Goal: Task Accomplishment & Management: Complete application form

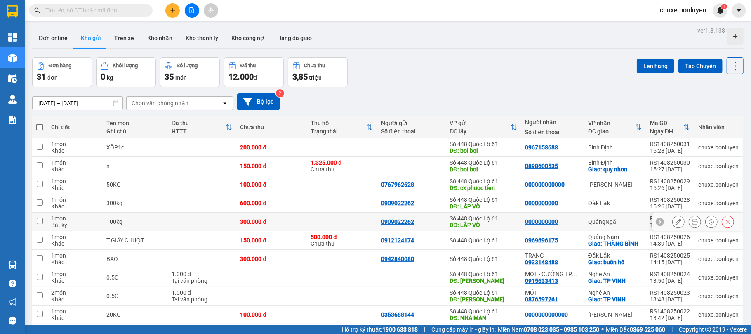
scroll to position [38, 0]
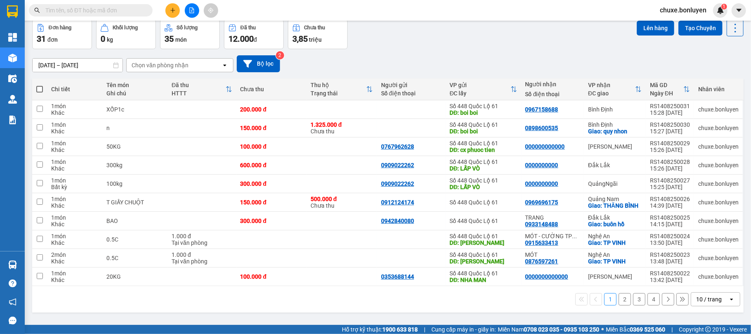
click at [705, 302] on div "10 / trang" at bounding box center [709, 299] width 26 height 8
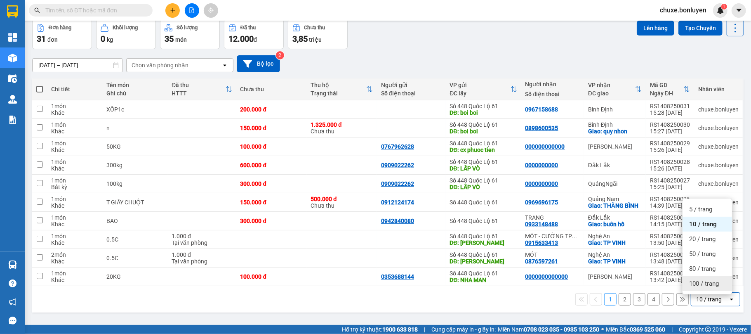
click at [695, 284] on span "100 / trang" at bounding box center [704, 283] width 30 height 8
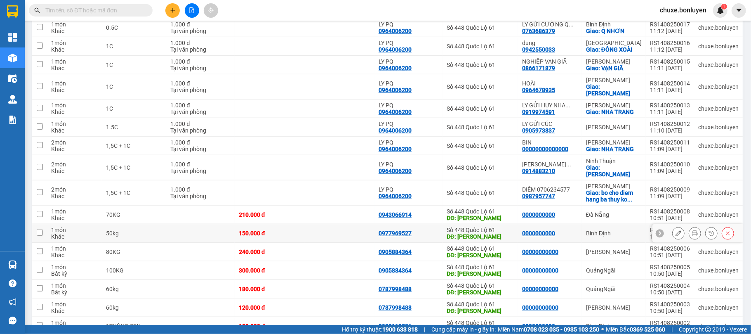
scroll to position [434, 0]
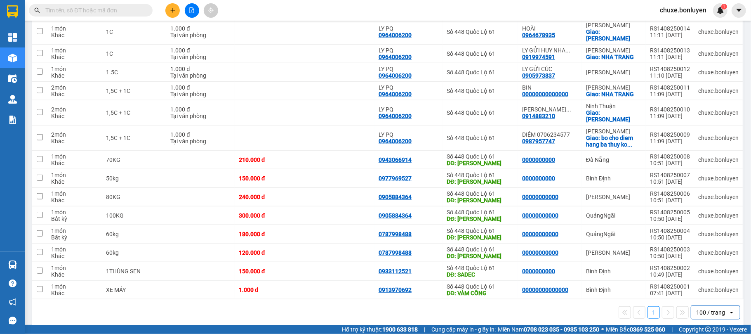
click at [176, 15] on button at bounding box center [172, 10] width 14 height 14
click at [200, 30] on div "Tạo đơn hàng" at bounding box center [205, 30] width 36 height 9
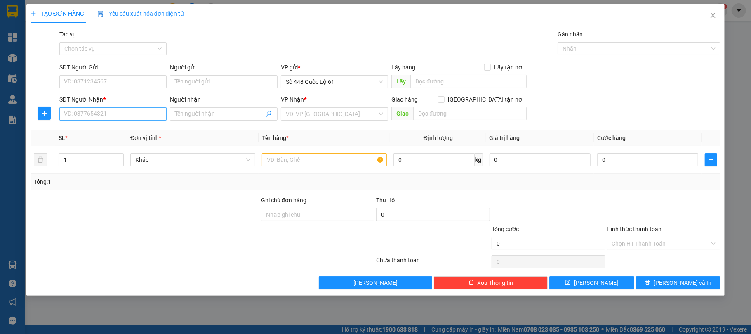
drag, startPoint x: 113, startPoint y: 116, endPoint x: 128, endPoint y: 110, distance: 15.9
click at [113, 116] on input "SĐT Người Nhận *" at bounding box center [113, 113] width 108 height 13
type input "0347334960"
click at [332, 114] on input "search" at bounding box center [332, 114] width 92 height 12
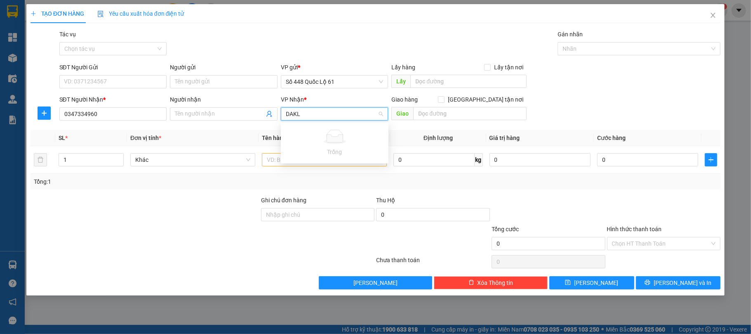
type input "DAK"
click at [298, 129] on div "Đắk Lắk" at bounding box center [335, 130] width 98 height 9
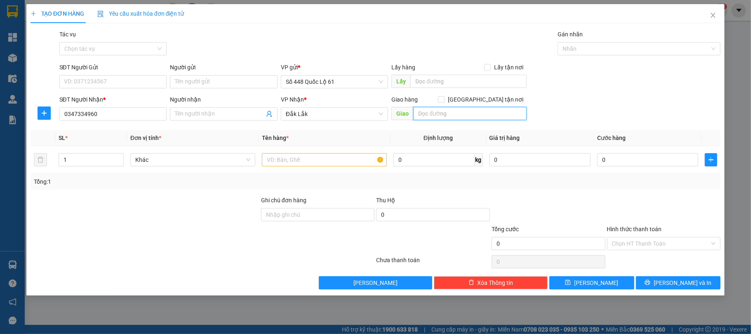
click at [457, 112] on input "text" at bounding box center [469, 113] width 113 height 13
click at [286, 162] on input "text" at bounding box center [324, 159] width 125 height 13
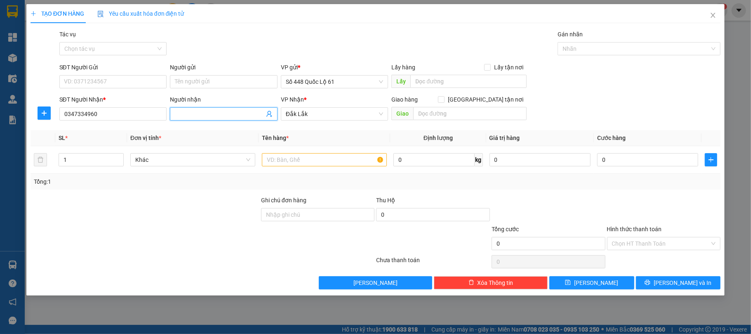
click at [221, 116] on input "Người nhận" at bounding box center [219, 113] width 89 height 9
type input "THỤ"
click at [292, 166] on input "text" at bounding box center [324, 159] width 125 height 13
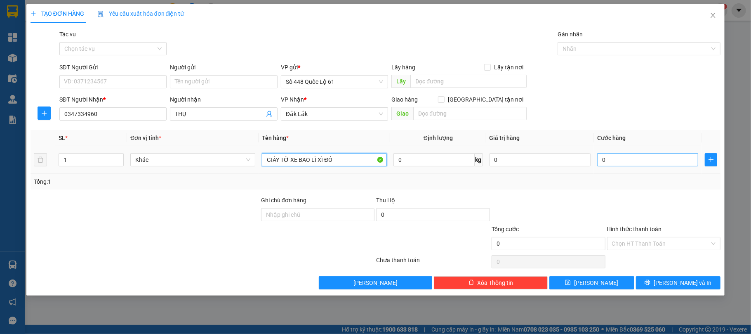
type input "GIẤY TỜ XE BAO LÌ XÌ ĐỎ"
click at [645, 163] on input "0" at bounding box center [647, 159] width 101 height 13
type input "1"
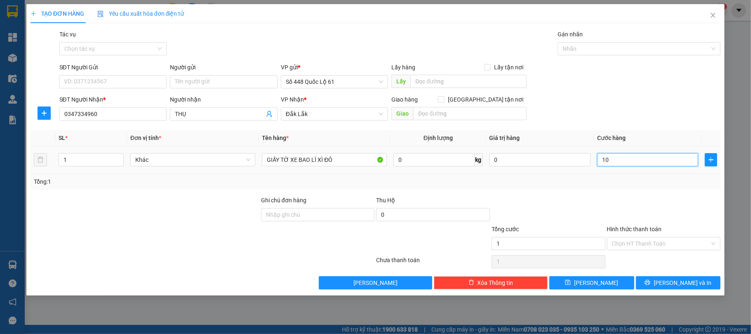
type input "100"
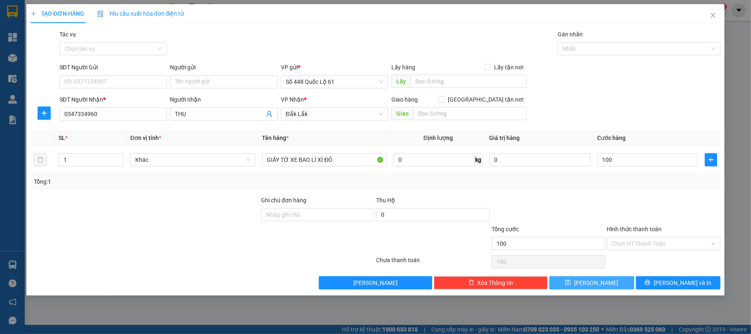
click at [615, 284] on button "Lưu" at bounding box center [591, 282] width 85 height 13
type input "100.000"
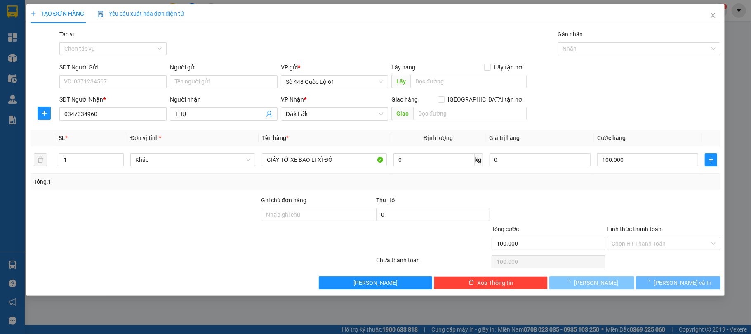
type input "0"
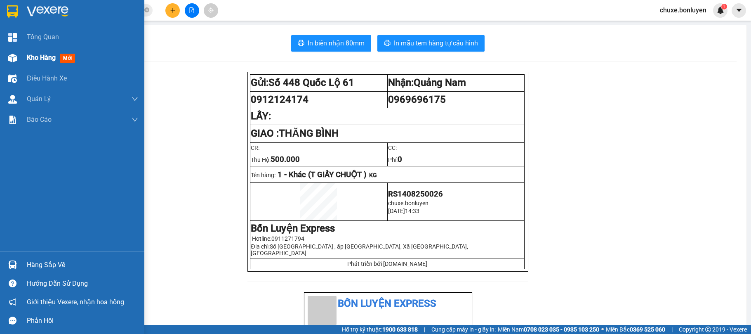
click at [10, 54] on img at bounding box center [12, 58] width 9 height 9
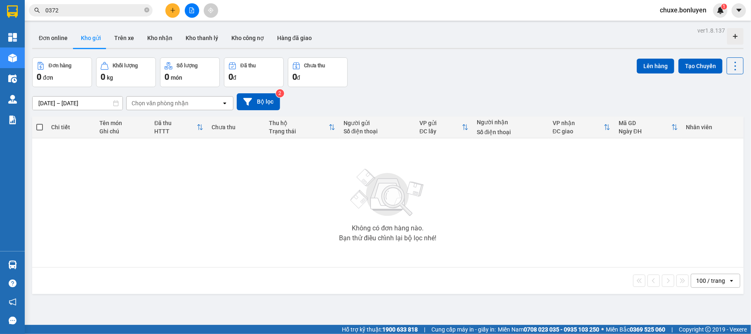
click at [74, 37] on button "Kho gửi" at bounding box center [90, 38] width 33 height 20
click at [56, 39] on button "Đơn online" at bounding box center [53, 38] width 42 height 20
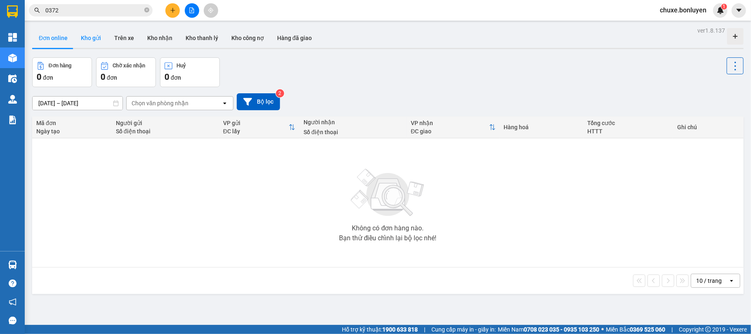
click at [99, 41] on button "Kho gửi" at bounding box center [90, 38] width 33 height 20
type input "[DATE] – [DATE]"
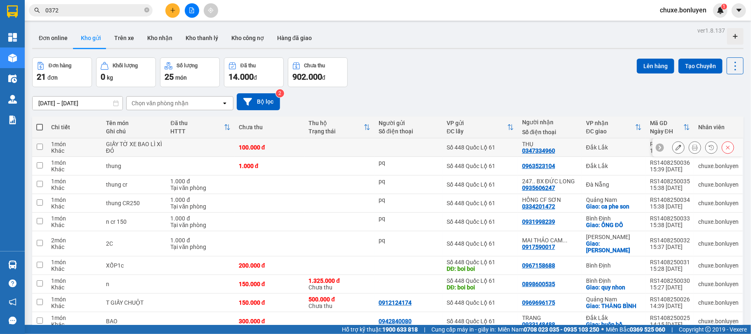
click at [40, 148] on input "checkbox" at bounding box center [40, 146] width 6 height 6
checkbox input "true"
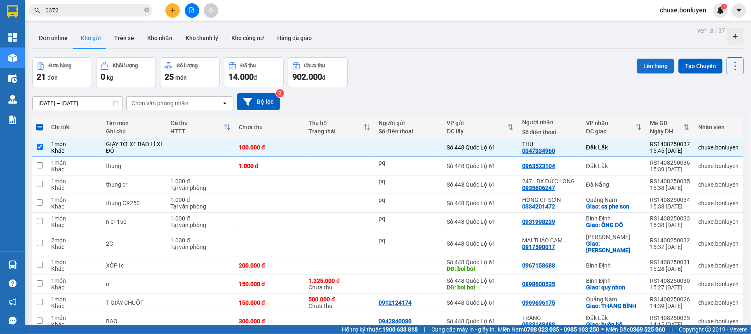
click at [637, 69] on button "Lên hàng" at bounding box center [656, 66] width 38 height 15
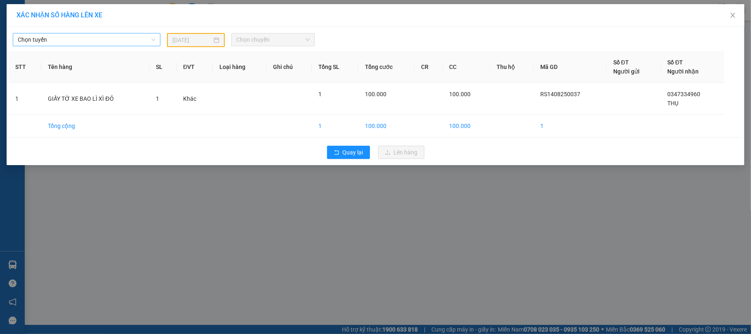
click at [81, 45] on span "Chọn tuyến" at bounding box center [87, 39] width 138 height 12
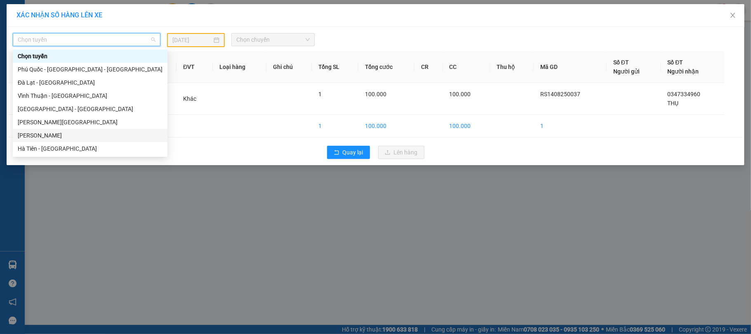
click at [54, 133] on div "Hà Tiên - Gia Lai" at bounding box center [90, 135] width 145 height 9
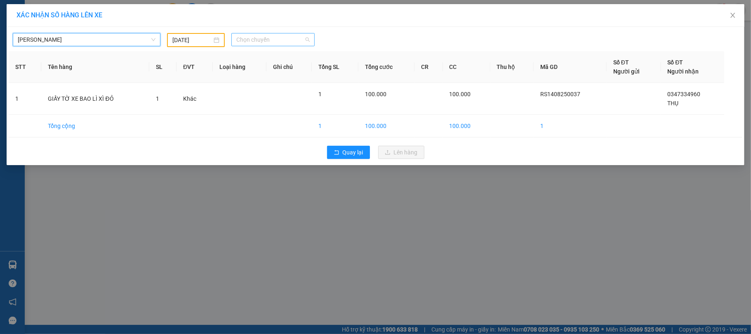
click at [284, 40] on span "Chọn chuyến" at bounding box center [272, 39] width 73 height 12
click at [276, 68] on div "14:31 - 50H-641.07" at bounding box center [268, 69] width 64 height 9
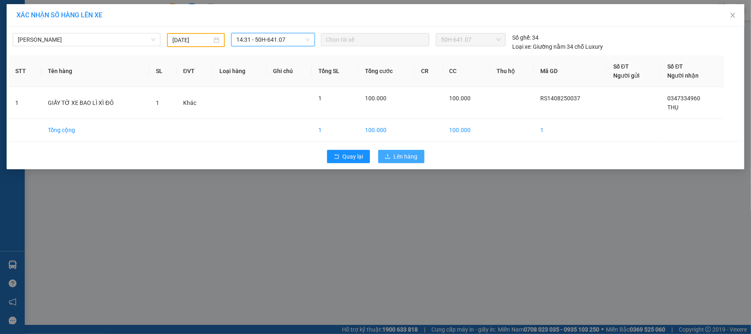
click at [395, 157] on span "Lên hàng" at bounding box center [406, 156] width 24 height 9
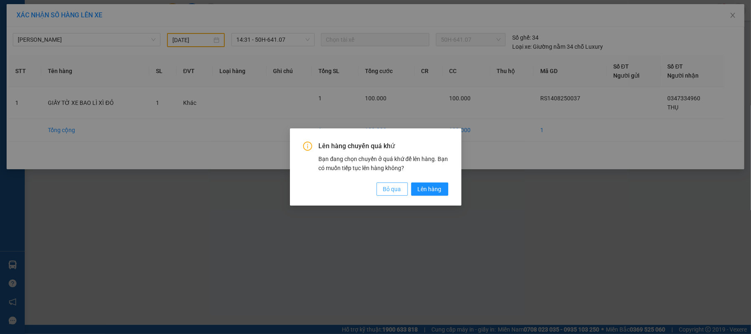
click at [392, 189] on span "Bỏ qua" at bounding box center [392, 188] width 18 height 9
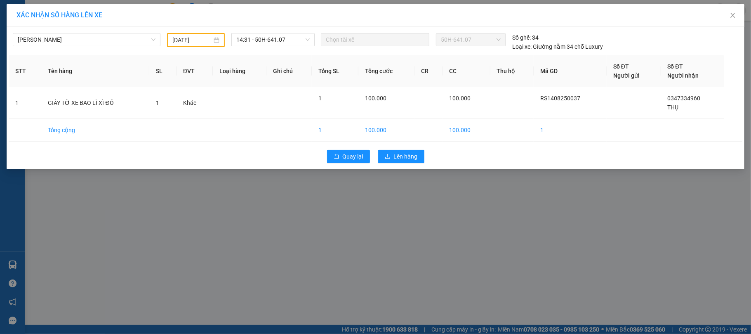
click at [180, 45] on div "12/08/2025" at bounding box center [196, 40] width 58 height 14
click at [182, 43] on input "12/08/2025" at bounding box center [192, 39] width 40 height 9
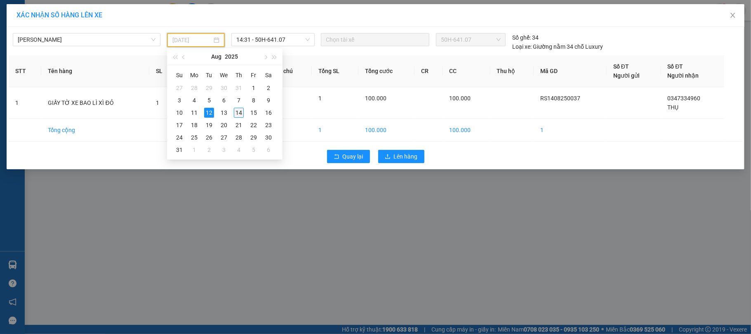
click at [240, 115] on div "14" at bounding box center [239, 113] width 10 height 10
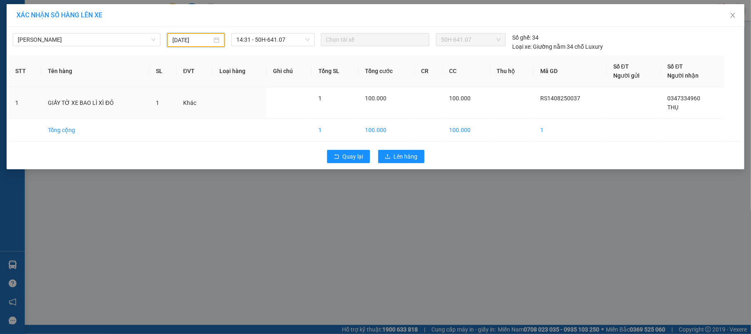
type input "14/08/2025"
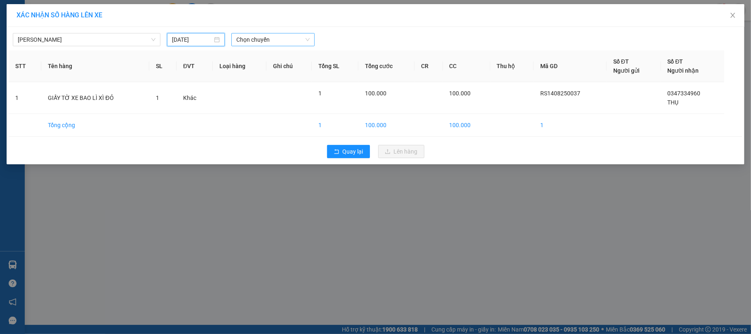
click at [261, 40] on span "Chọn chuyến" at bounding box center [272, 39] width 73 height 12
click at [267, 66] on div "14:31 - 50H-641.07" at bounding box center [268, 69] width 64 height 9
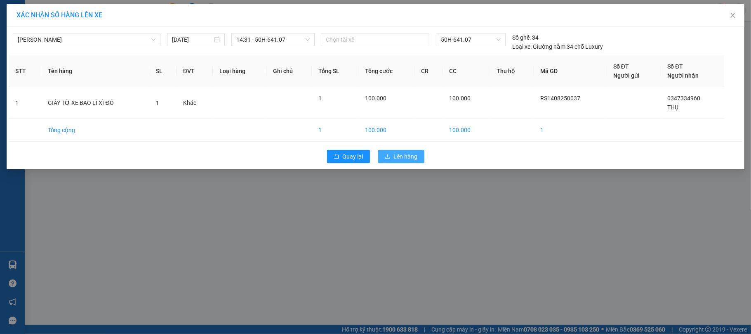
click at [386, 154] on icon "upload" at bounding box center [388, 156] width 6 height 6
